Goal: Information Seeking & Learning: Check status

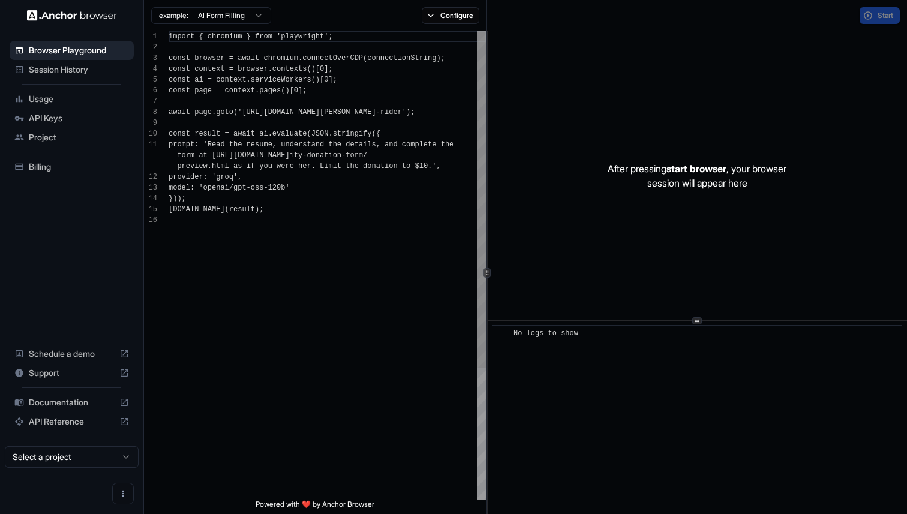
scroll to position [108, 0]
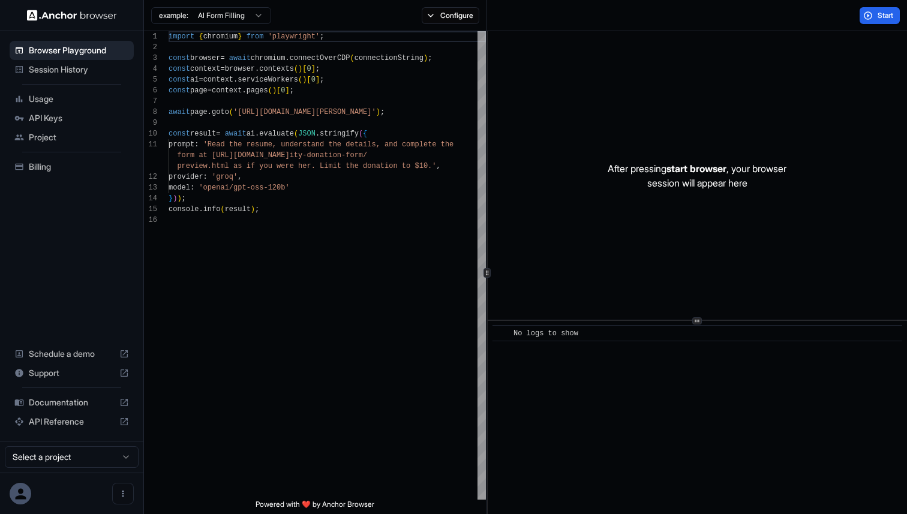
click at [34, 71] on span "Session History" at bounding box center [79, 70] width 100 height 12
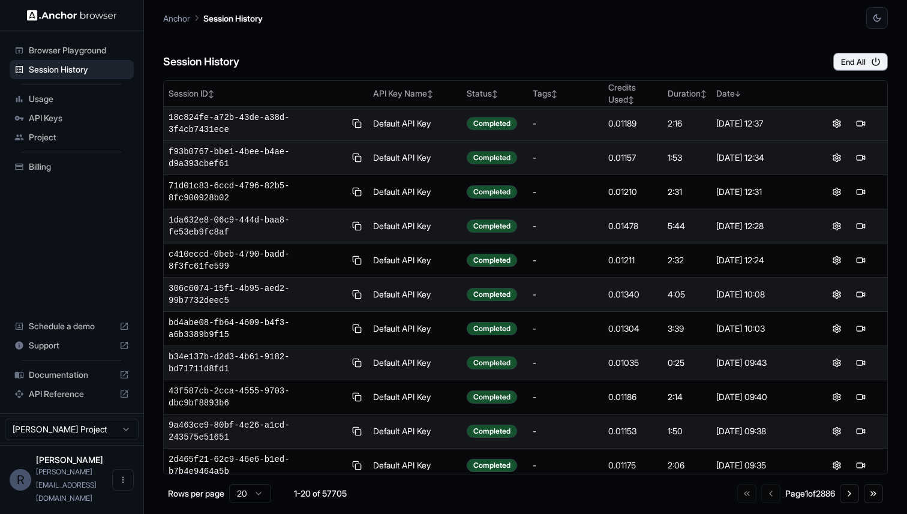
scroll to position [316, 0]
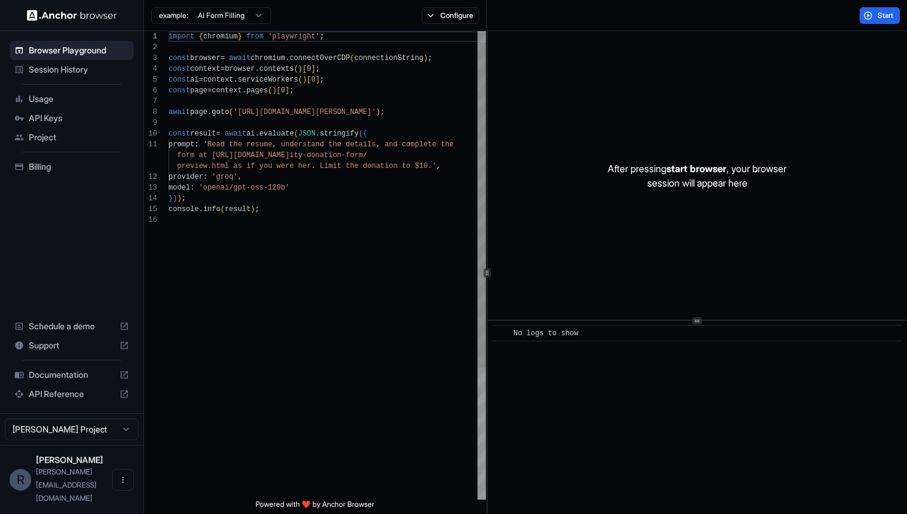
scroll to position [108, 0]
click at [94, 64] on span "Session History" at bounding box center [79, 70] width 100 height 12
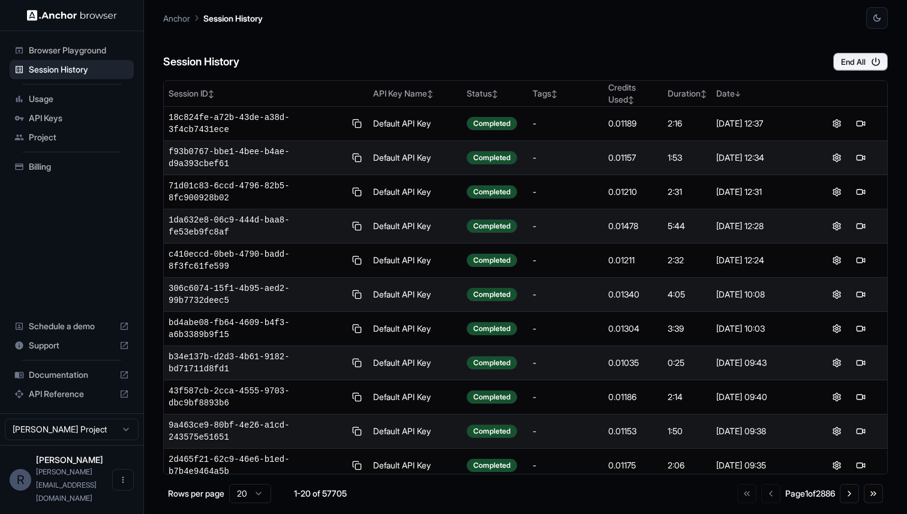
click at [370, 49] on div "Session History End All" at bounding box center [525, 50] width 724 height 42
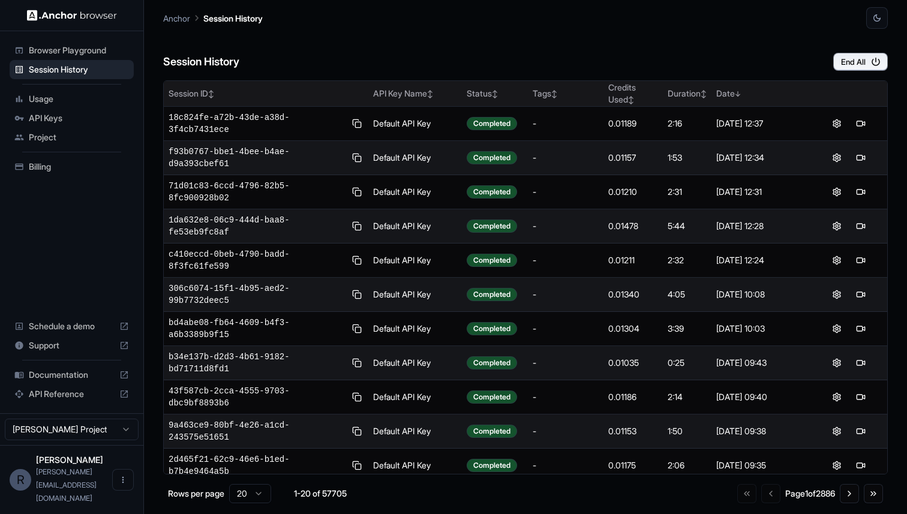
click at [202, 92] on div "Session ID ↕" at bounding box center [266, 94] width 195 height 12
click at [203, 92] on div "Session ID ↑" at bounding box center [266, 94] width 195 height 12
click at [733, 88] on div "Date ↕" at bounding box center [760, 94] width 89 height 12
click at [731, 96] on div "Date ↓" at bounding box center [760, 94] width 89 height 12
click at [731, 95] on div "Date ↑" at bounding box center [760, 94] width 89 height 12
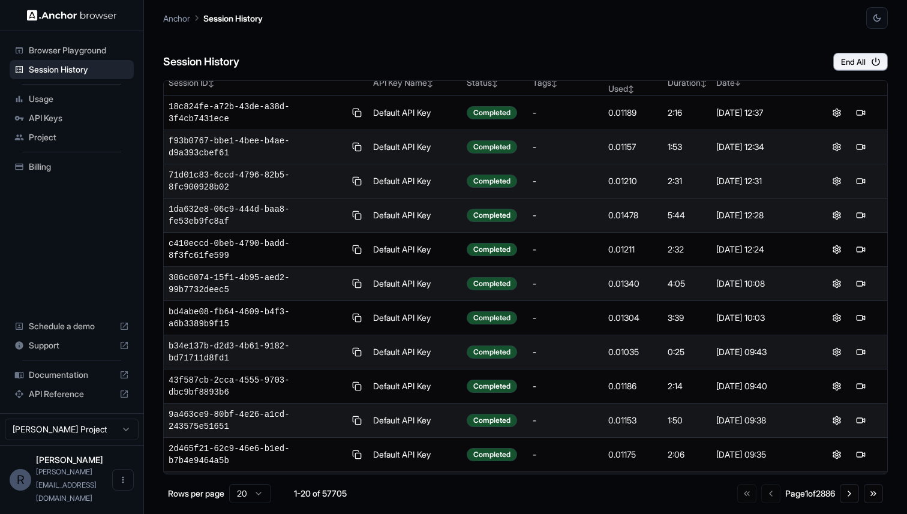
scroll to position [19, 0]
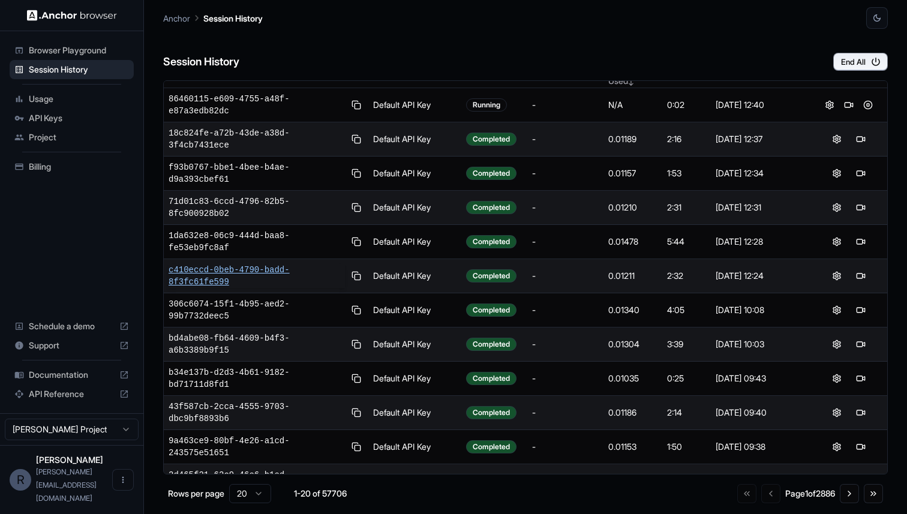
click at [216, 268] on span "c410eccd-0beb-4790-badd-8f3fc61fe599" at bounding box center [257, 276] width 176 height 24
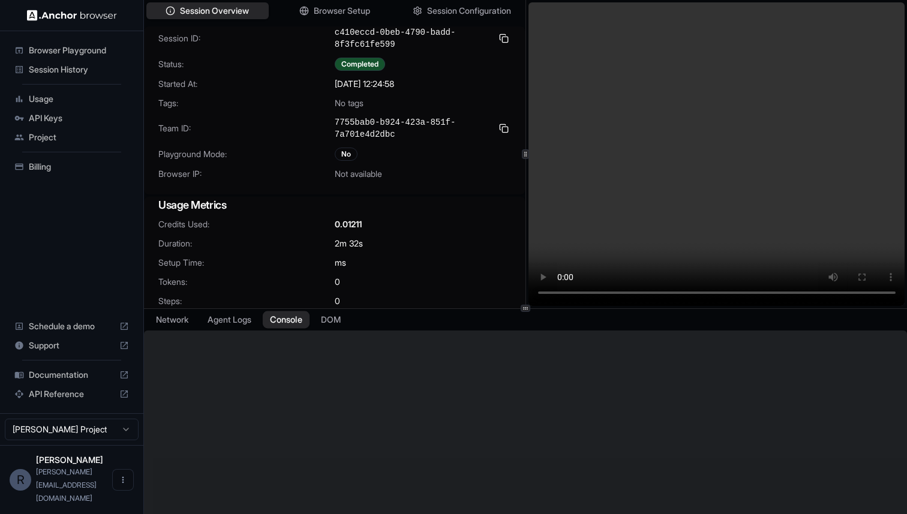
click at [299, 325] on button "Console" at bounding box center [286, 319] width 47 height 17
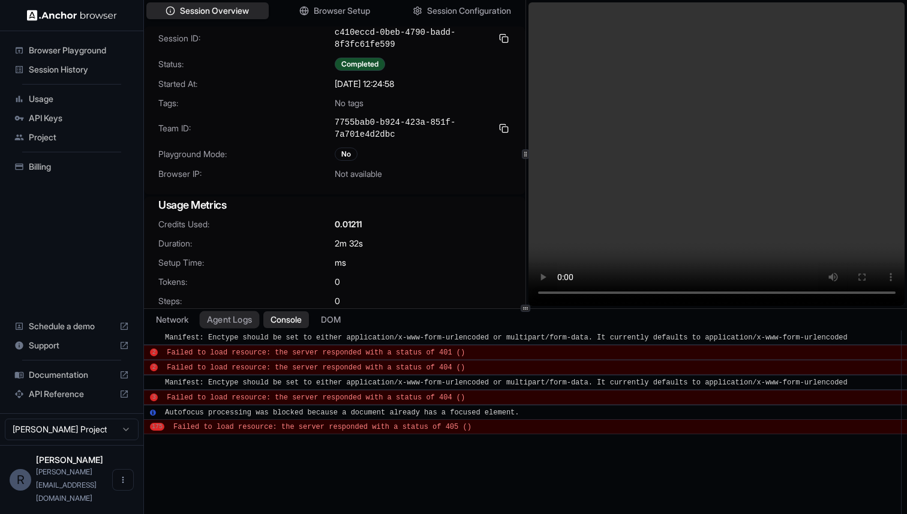
click at [241, 317] on button "Agent Logs" at bounding box center [230, 319] width 60 height 17
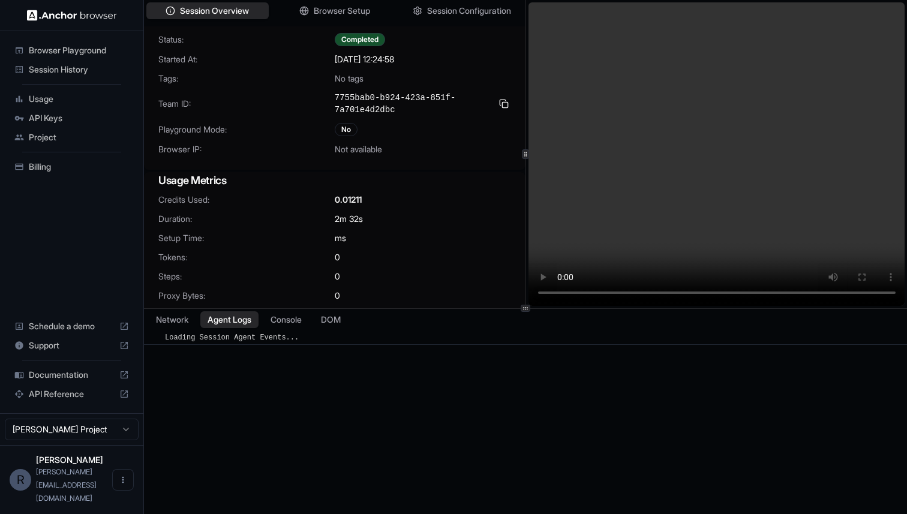
scroll to position [30, 0]
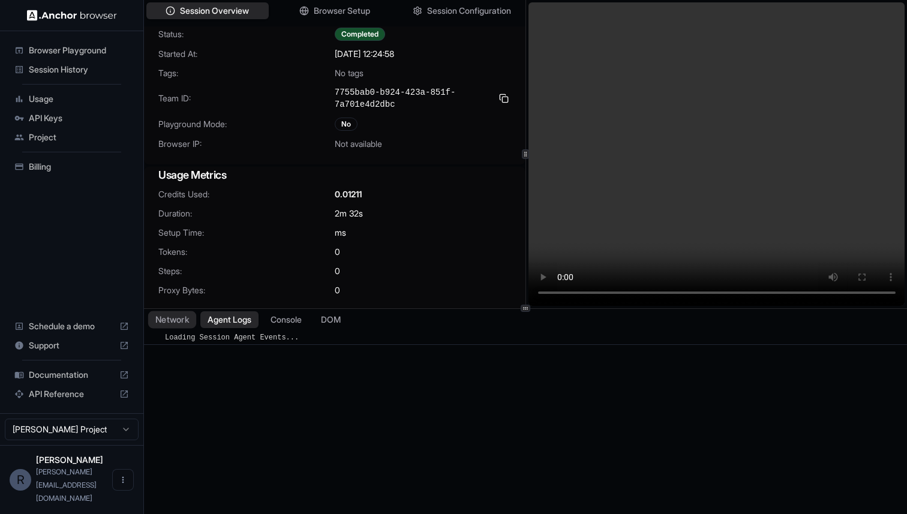
click at [170, 316] on button "Network" at bounding box center [172, 319] width 48 height 17
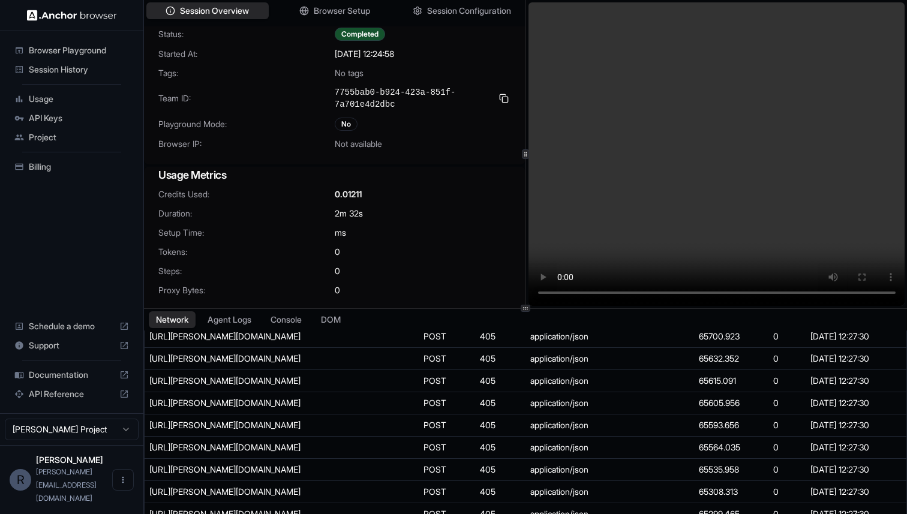
scroll to position [14908, 0]
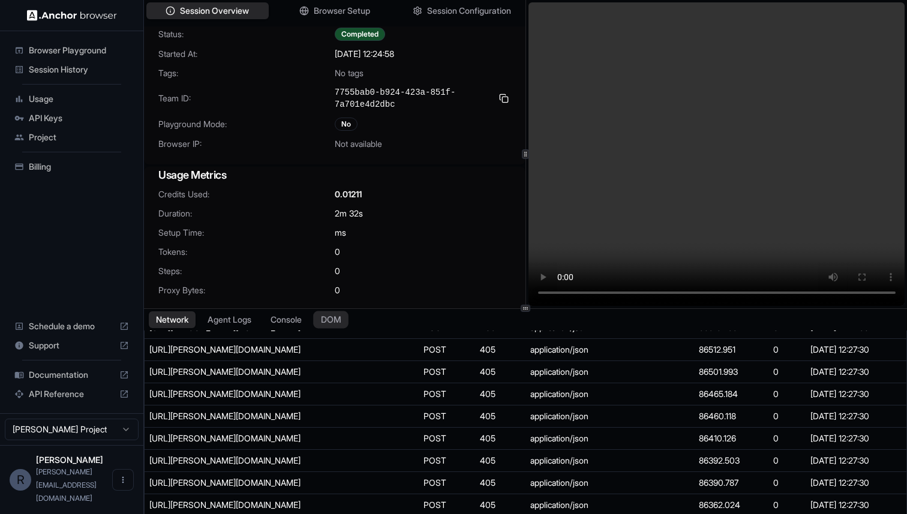
click at [339, 317] on button "DOM" at bounding box center [330, 319] width 35 height 17
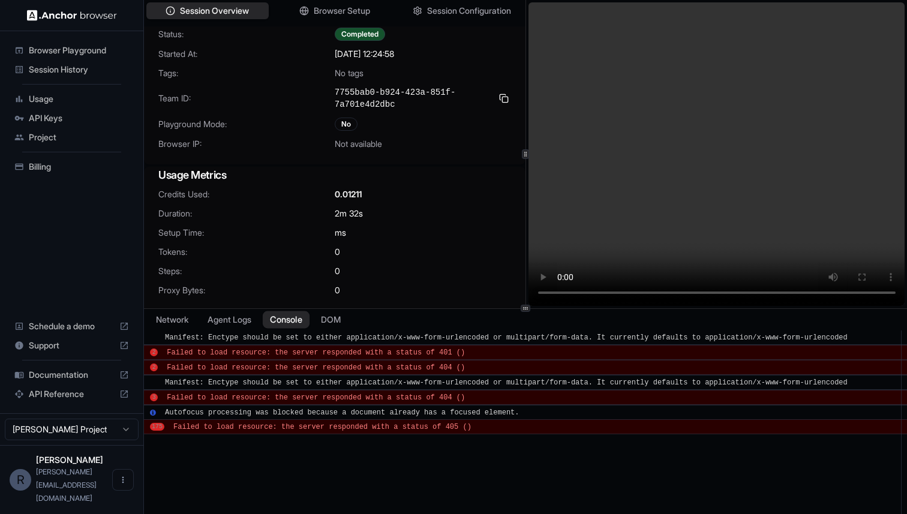
click at [280, 318] on button "Console" at bounding box center [286, 319] width 47 height 17
click at [239, 320] on button "Agent Logs" at bounding box center [230, 319] width 60 height 17
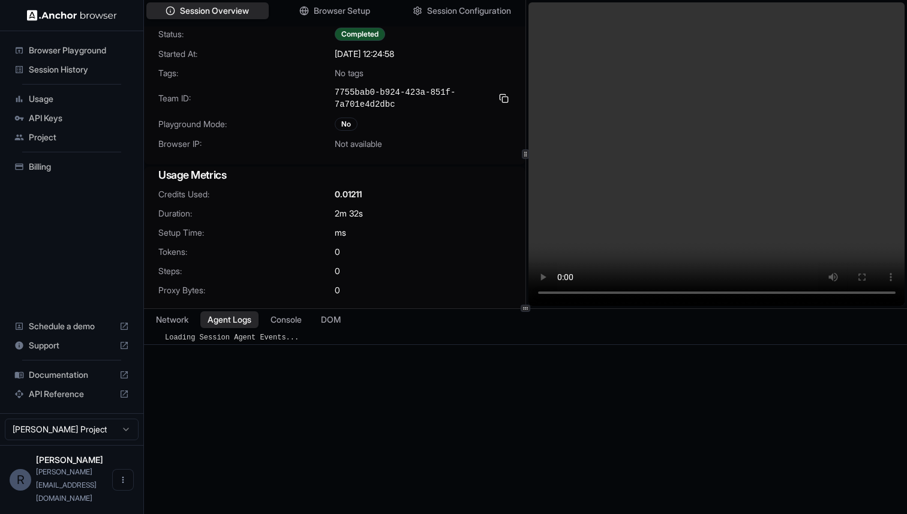
click at [264, 319] on div "Network Agent Logs Console DOM" at bounding box center [525, 320] width 763 height 22
click at [282, 320] on button "Console" at bounding box center [286, 319] width 47 height 17
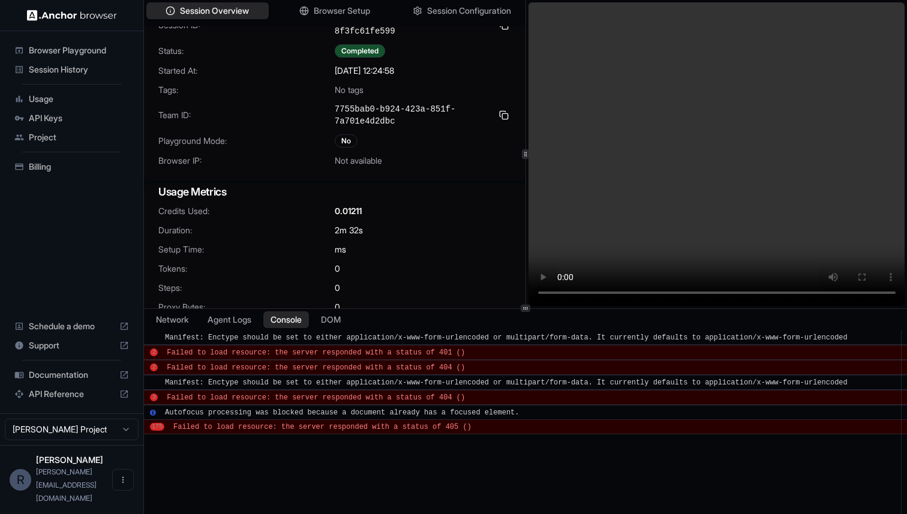
scroll to position [0, 0]
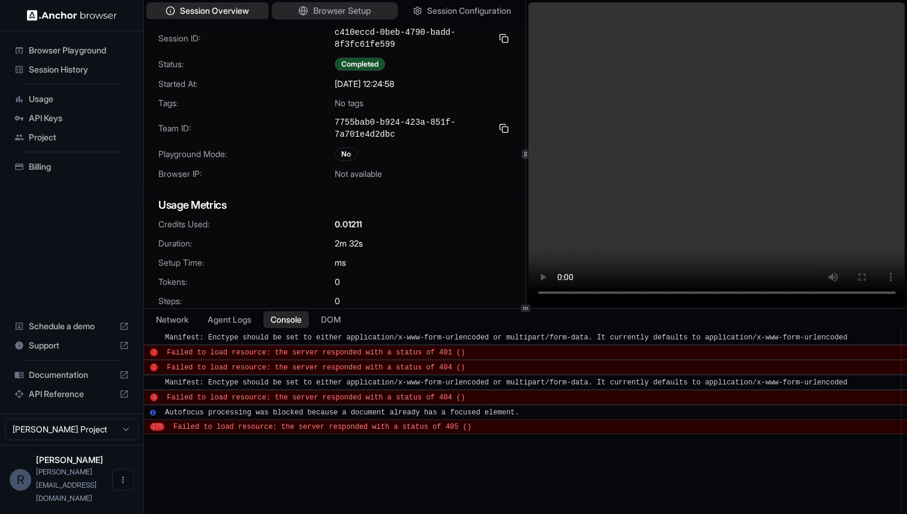
click at [356, 11] on span "Browser Setup" at bounding box center [342, 11] width 58 height 13
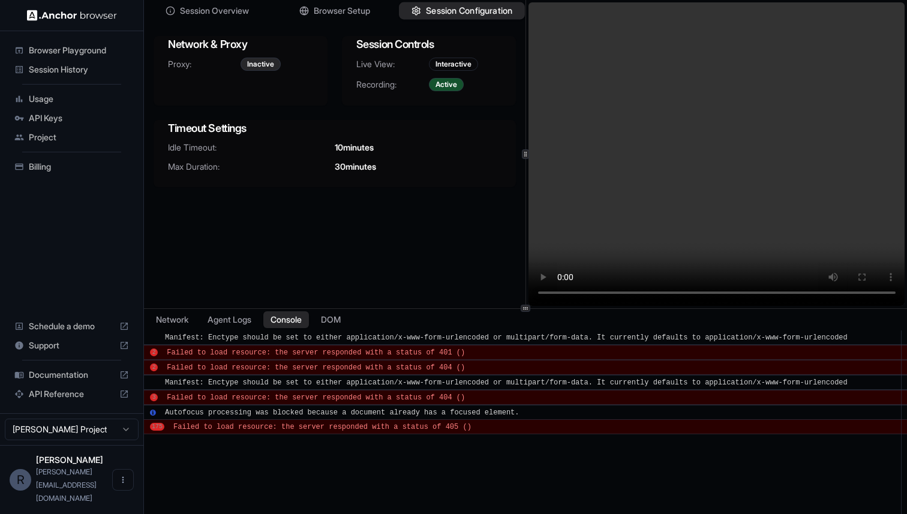
click at [440, 11] on span "Session Configuration" at bounding box center [469, 11] width 86 height 13
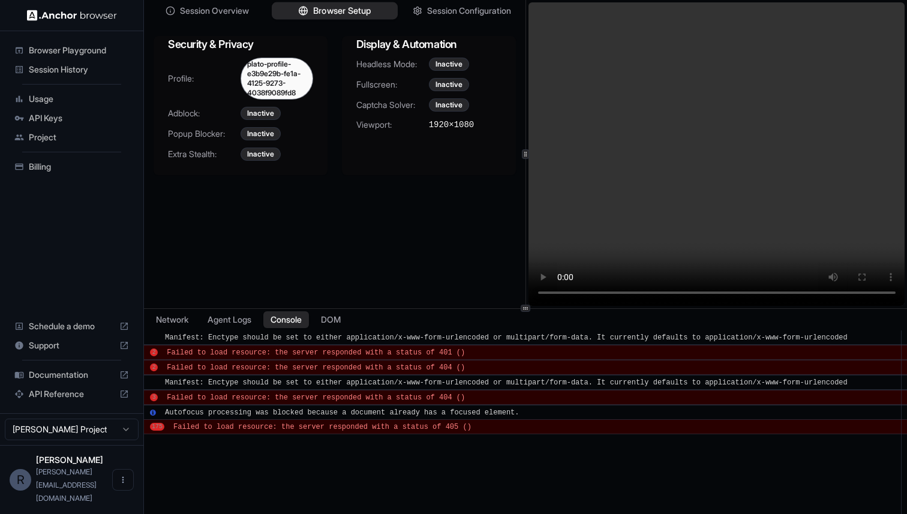
click at [304, 9] on icon "button" at bounding box center [303, 11] width 10 height 10
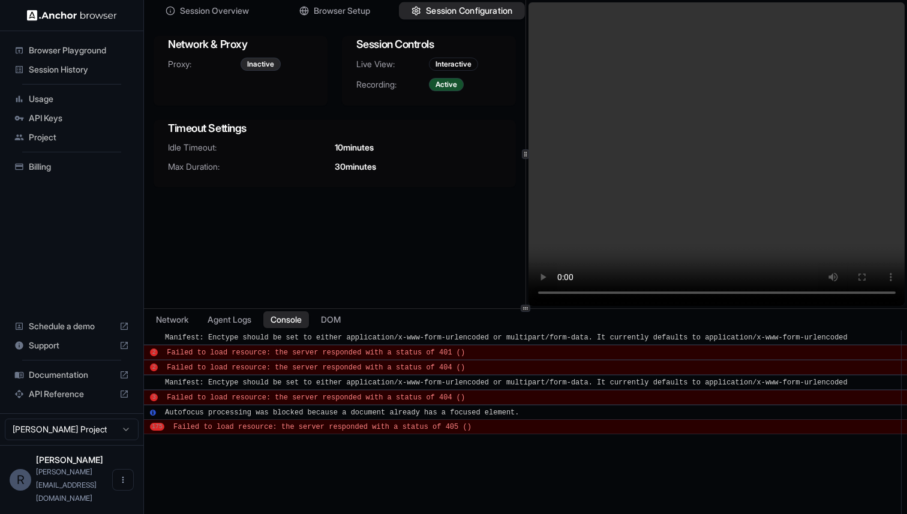
click at [447, 8] on span "Session Configuration" at bounding box center [469, 11] width 86 height 13
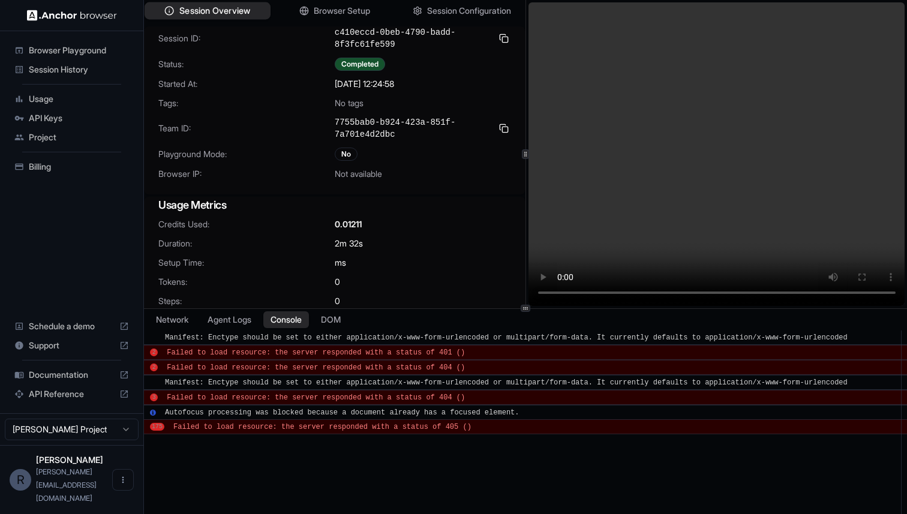
click at [205, 12] on span "Session Overview" at bounding box center [214, 11] width 71 height 13
